Goal: Task Accomplishment & Management: Manage account settings

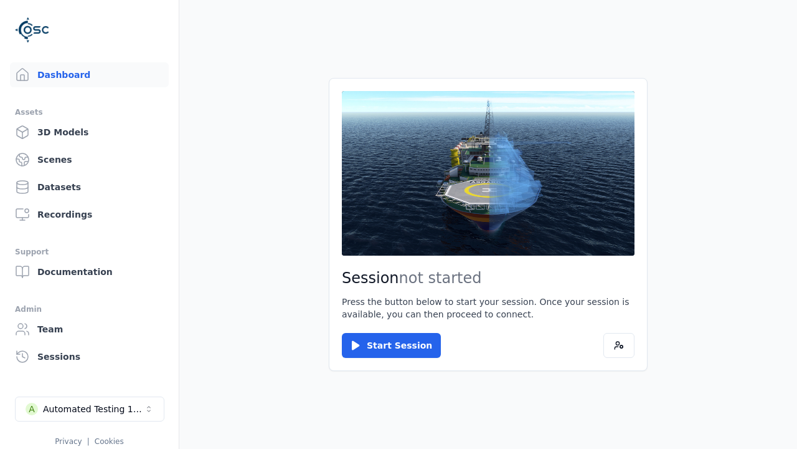
click at [90, 409] on div "Automated Testing 1 - Playwright" at bounding box center [93, 408] width 101 height 12
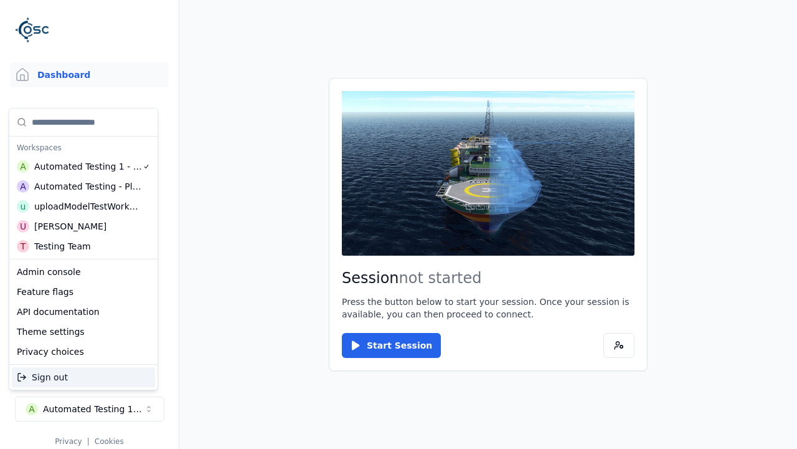
click at [83, 186] on div "Automated Testing - Playwright" at bounding box center [88, 186] width 108 height 12
click at [399, 224] on html "Support Dashboard Assets 3D Models Scenes Datasets Recordings Support Documenta…" at bounding box center [398, 224] width 797 height 449
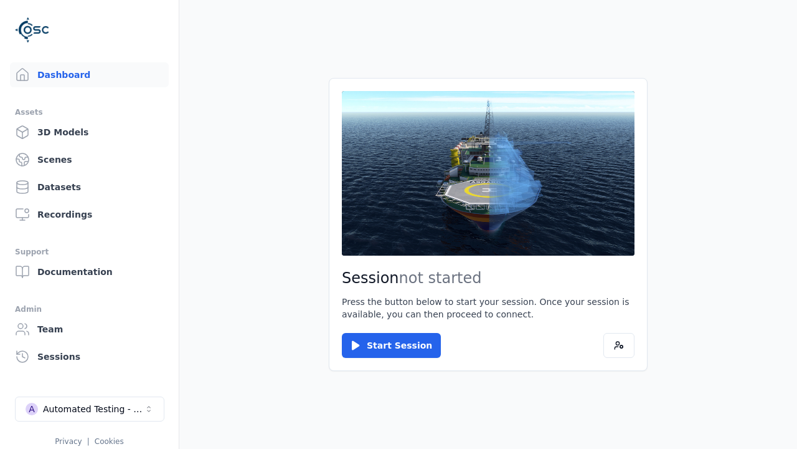
click at [89, 132] on link "3D Models" at bounding box center [89, 132] width 159 height 25
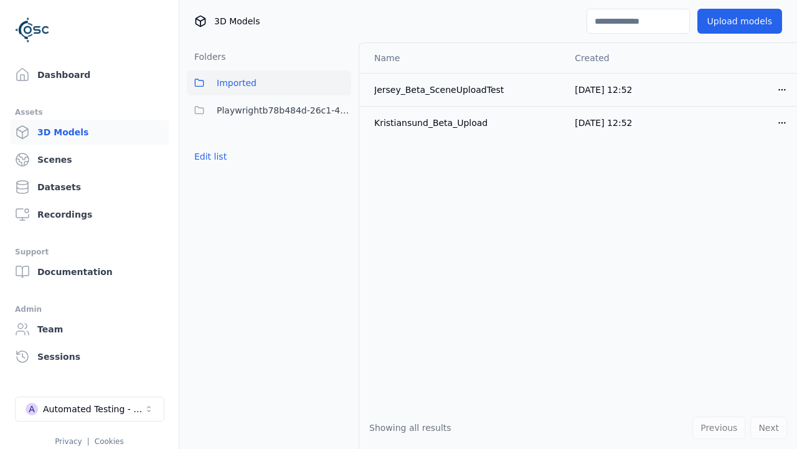
click at [211, 156] on button "Edit list" at bounding box center [210, 156] width 47 height 22
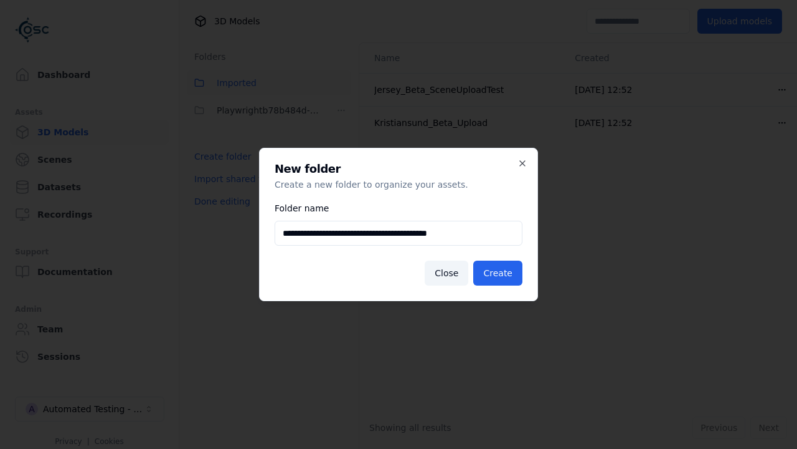
type input "**********"
click at [498, 273] on button "Create" at bounding box center [497, 272] width 49 height 25
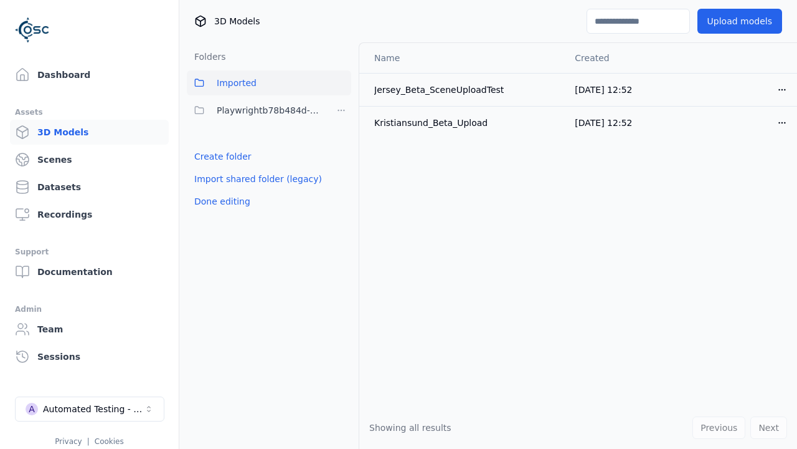
click at [222, 212] on button "Done editing" at bounding box center [222, 201] width 71 height 22
click at [211, 190] on button "Done editing" at bounding box center [222, 201] width 71 height 22
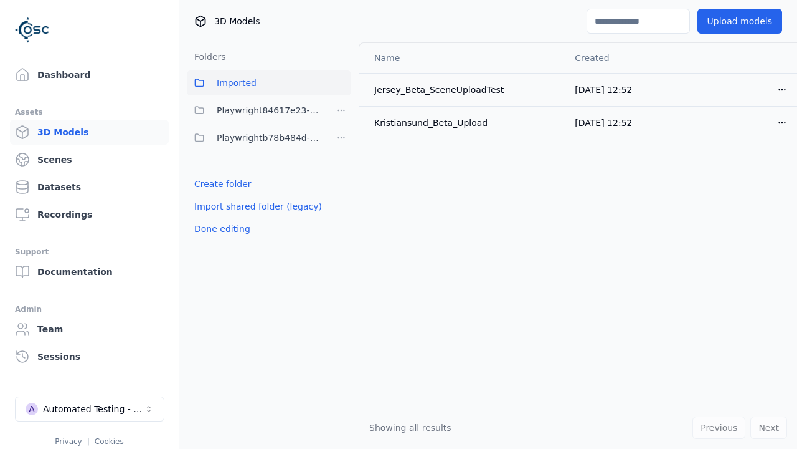
click at [341, 110] on html "Support Dashboard Assets 3D Models Scenes Datasets Recordings Support Documenta…" at bounding box center [398, 224] width 797 height 449
click at [341, 176] on div "Rename" at bounding box center [341, 176] width 83 height 20
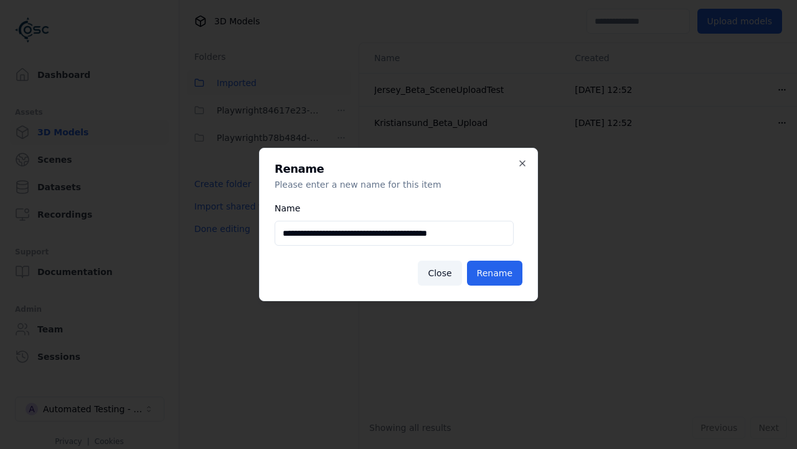
click at [394, 233] on input "**********" at bounding box center [394, 233] width 239 height 25
type input "**********"
click at [495, 273] on button "Rename" at bounding box center [494, 272] width 55 height 25
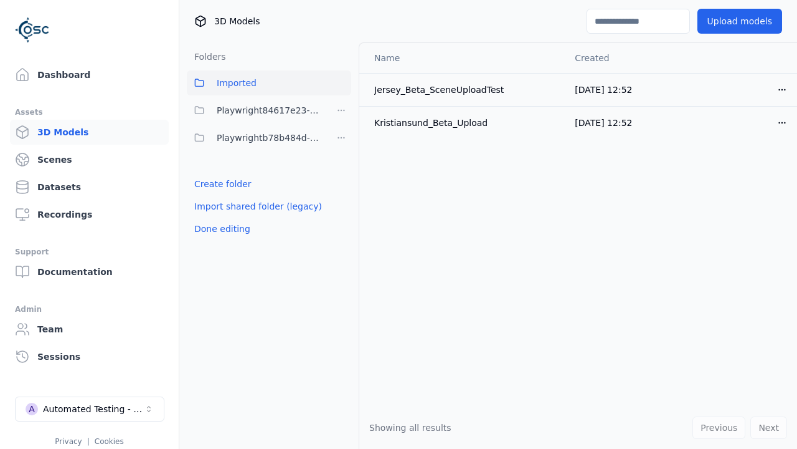
click at [222, 229] on button "Done editing" at bounding box center [222, 228] width 71 height 22
click at [211, 217] on button "Done editing" at bounding box center [222, 228] width 71 height 22
click at [341, 138] on html "Support Dashboard Assets 3D Models Scenes Datasets Recordings Support Documenta…" at bounding box center [398, 224] width 797 height 449
click at [341, 223] on div "Delete" at bounding box center [341, 223] width 83 height 20
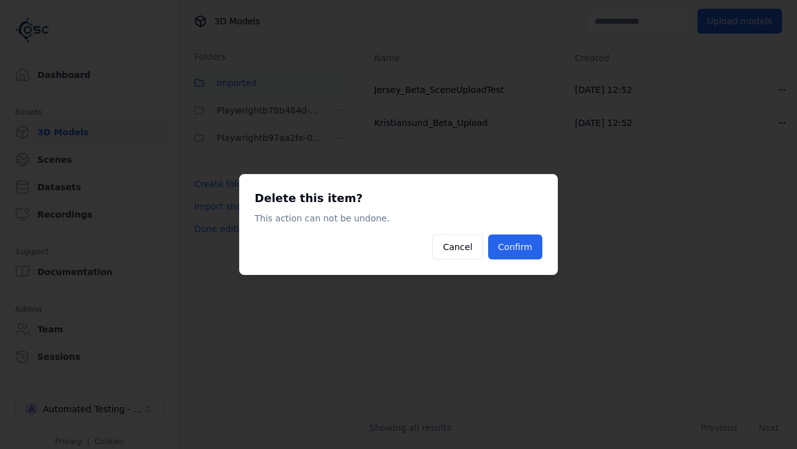
click at [515, 247] on button "Confirm" at bounding box center [515, 246] width 54 height 25
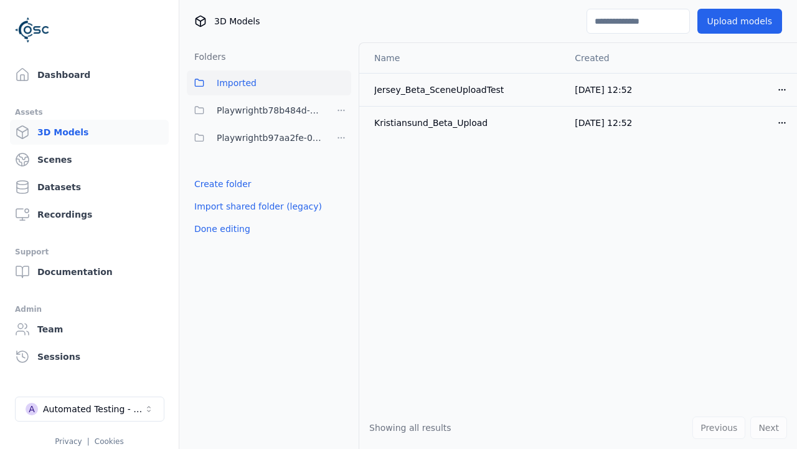
click at [222, 229] on button "Done editing" at bounding box center [222, 228] width 71 height 22
